Goal: Obtain resource: Download file/media

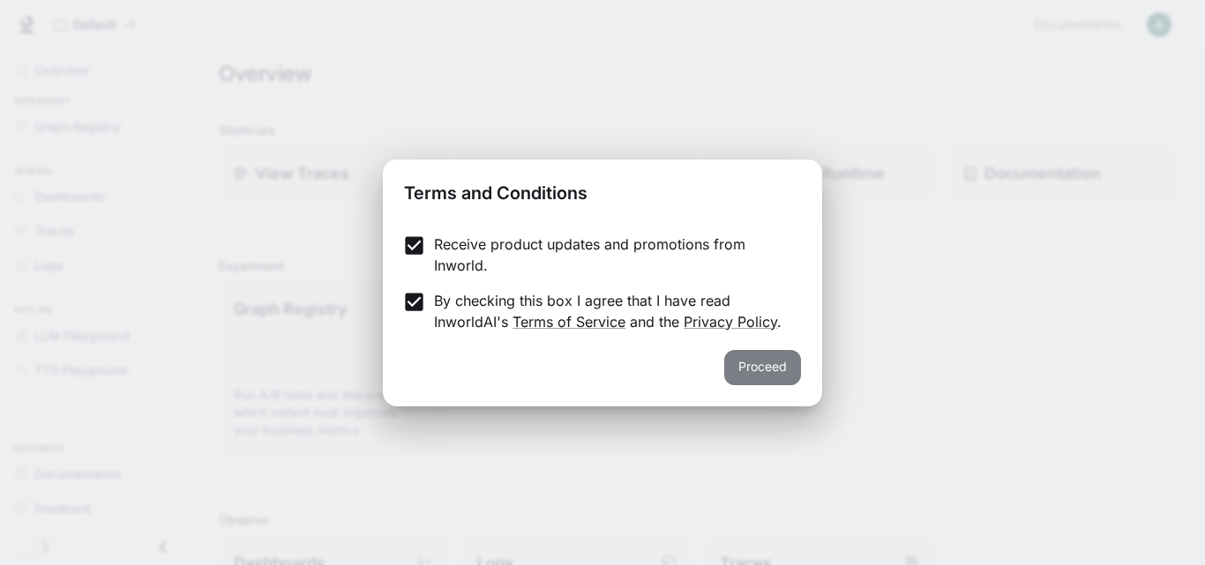
click at [736, 362] on button "Proceed" at bounding box center [762, 367] width 77 height 35
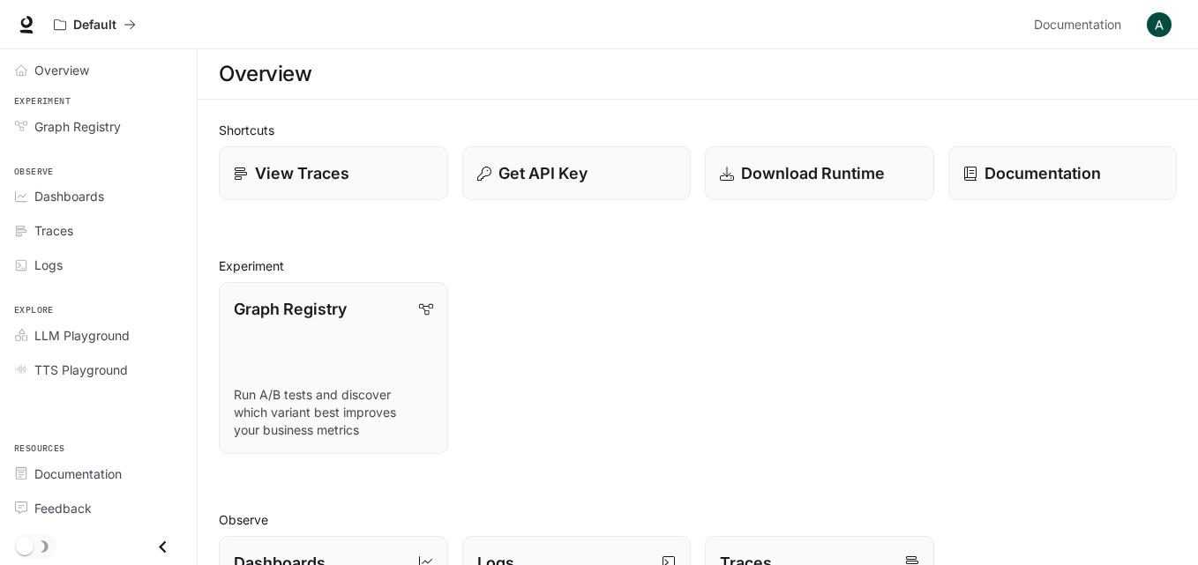
click at [162, 547] on icon "Close drawer" at bounding box center [163, 547] width 24 height 24
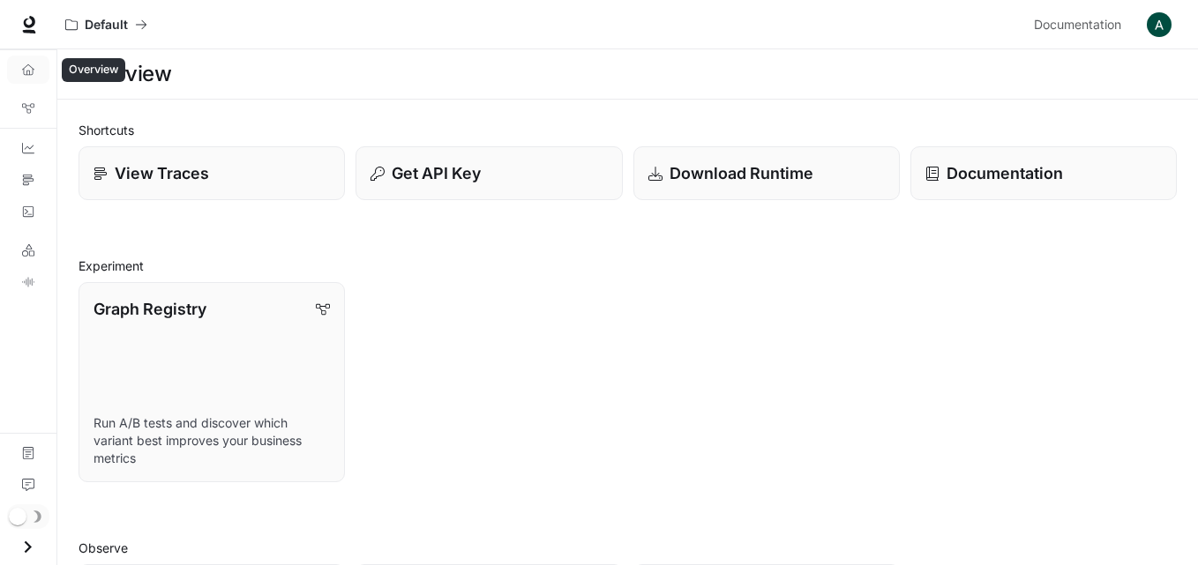
click at [25, 73] on icon "Overview" at bounding box center [28, 70] width 12 height 12
click at [579, 286] on div "Graph Registry Run A/B tests and discover which variant best improves your busi…" at bounding box center [622, 377] width 1109 height 211
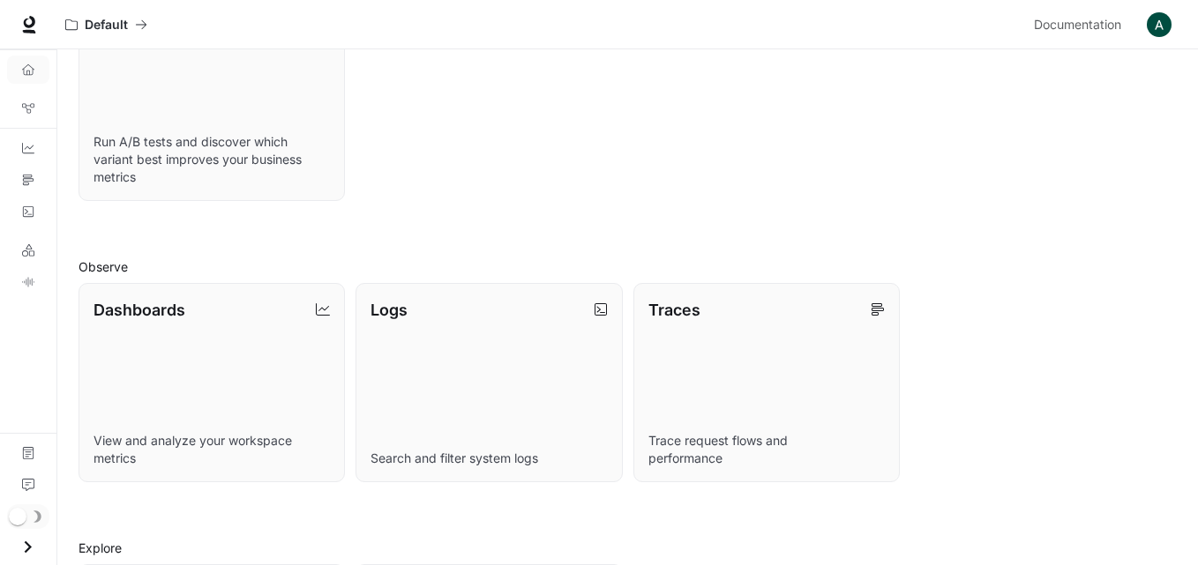
scroll to position [502, 0]
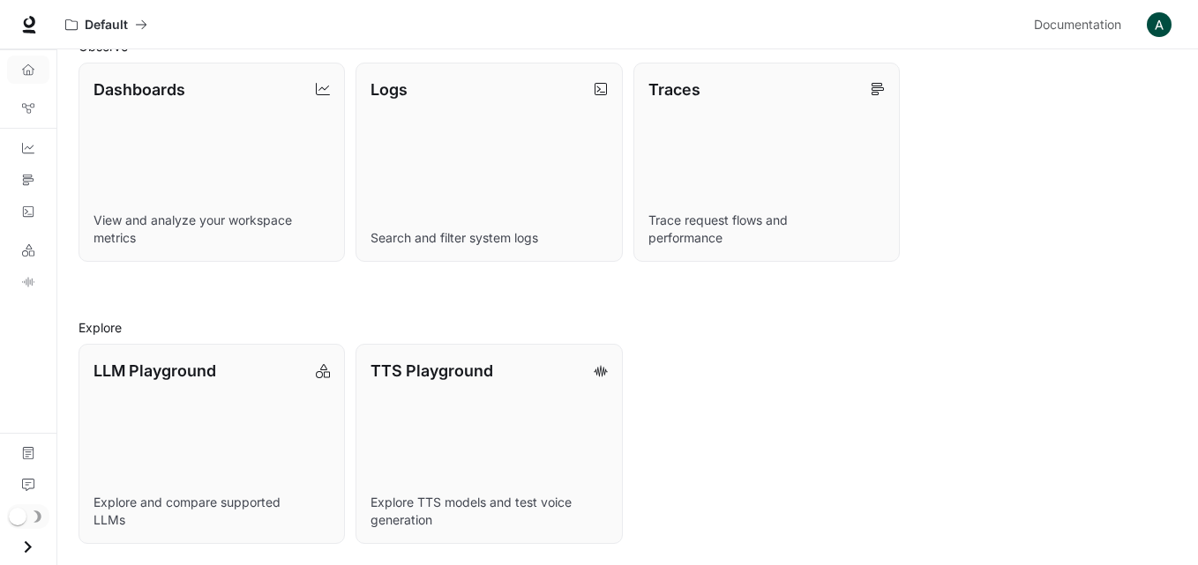
click at [26, 546] on icon "Open drawer" at bounding box center [28, 547] width 24 height 24
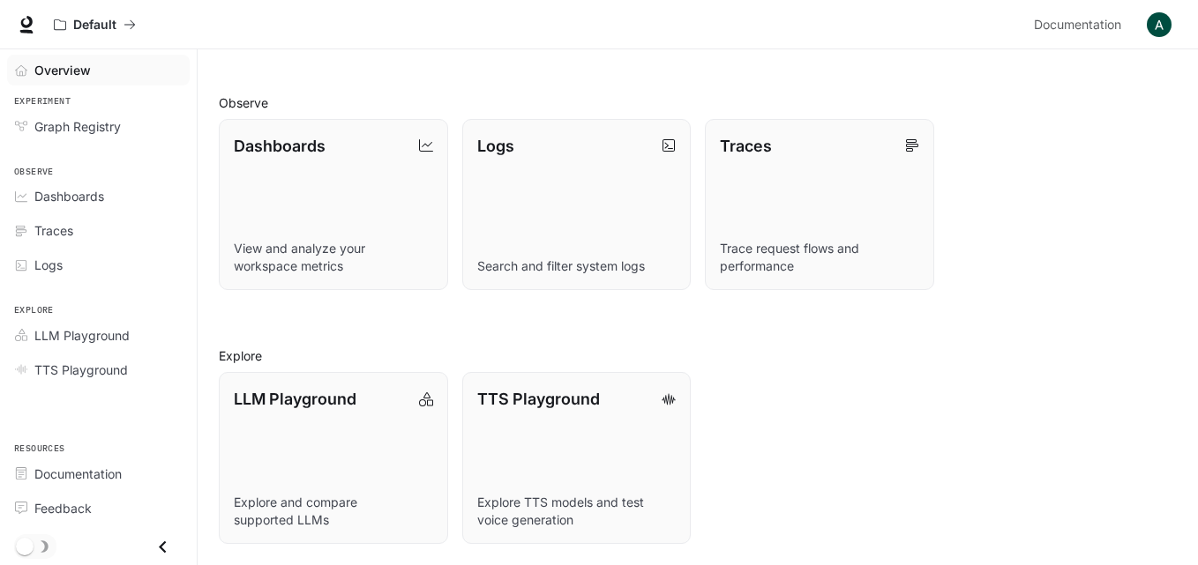
scroll to position [417, 0]
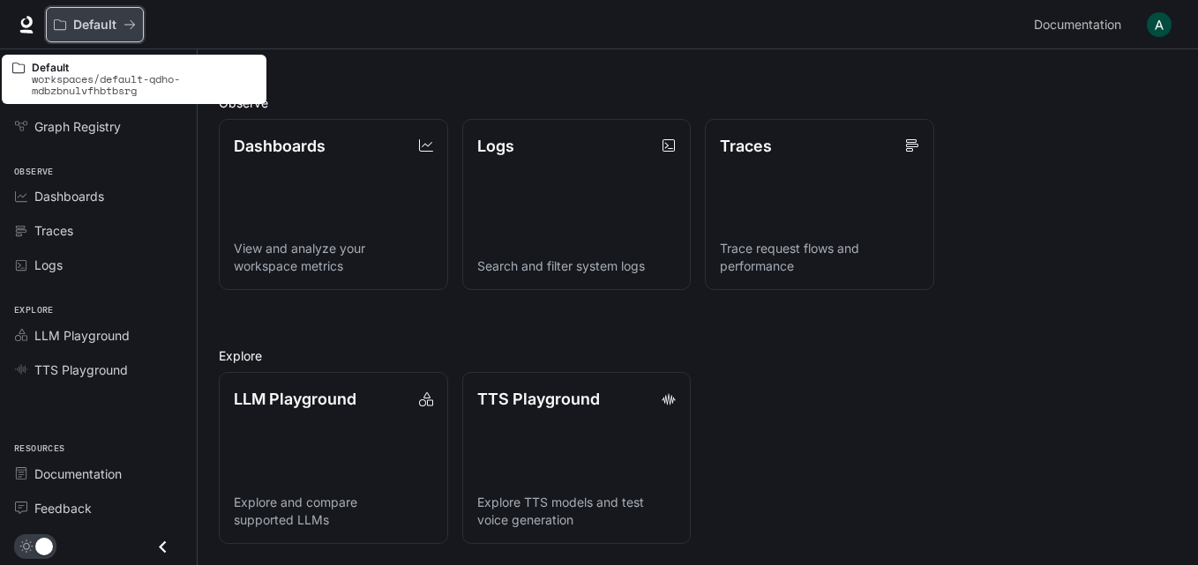
click at [111, 27] on p "Default" at bounding box center [94, 25] width 43 height 15
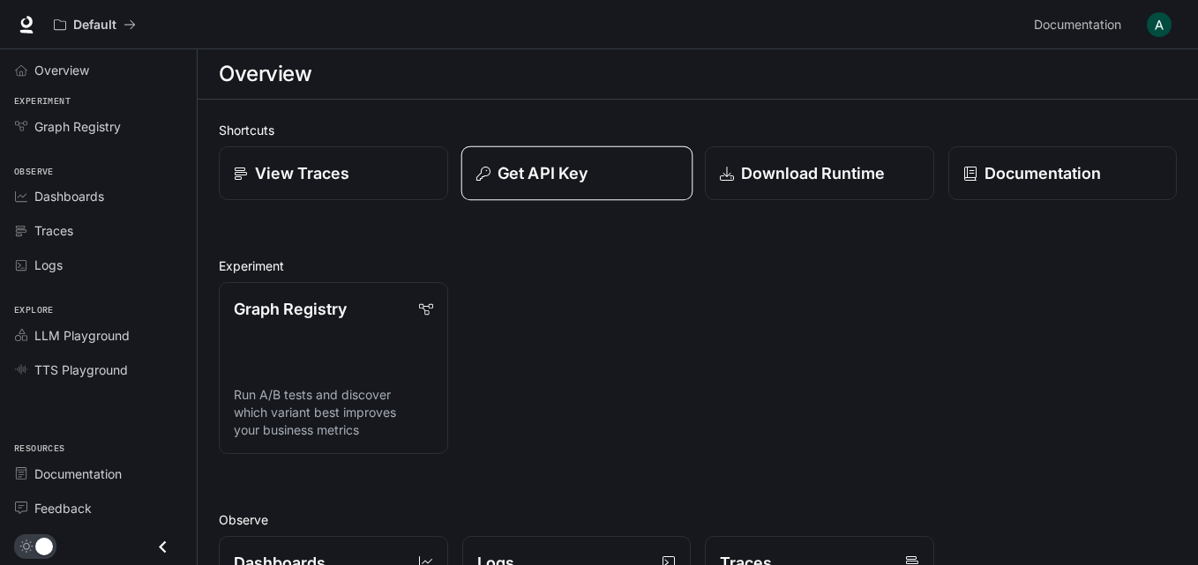
click at [507, 184] on p "Get API Key" at bounding box center [542, 173] width 90 height 24
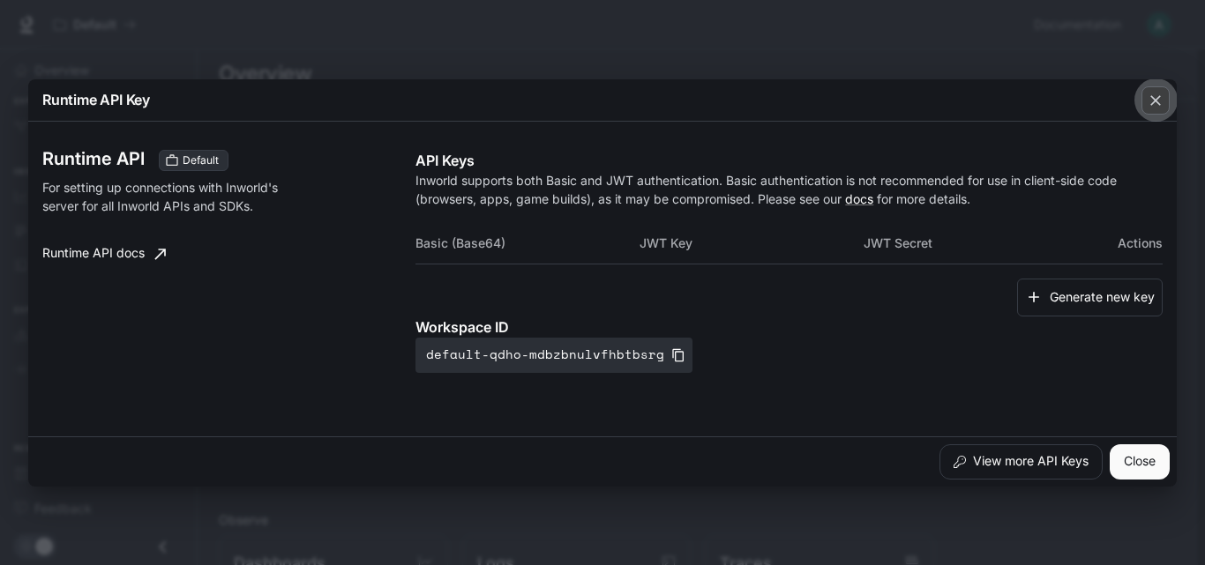
click at [1156, 104] on icon "button" at bounding box center [1156, 101] width 18 height 18
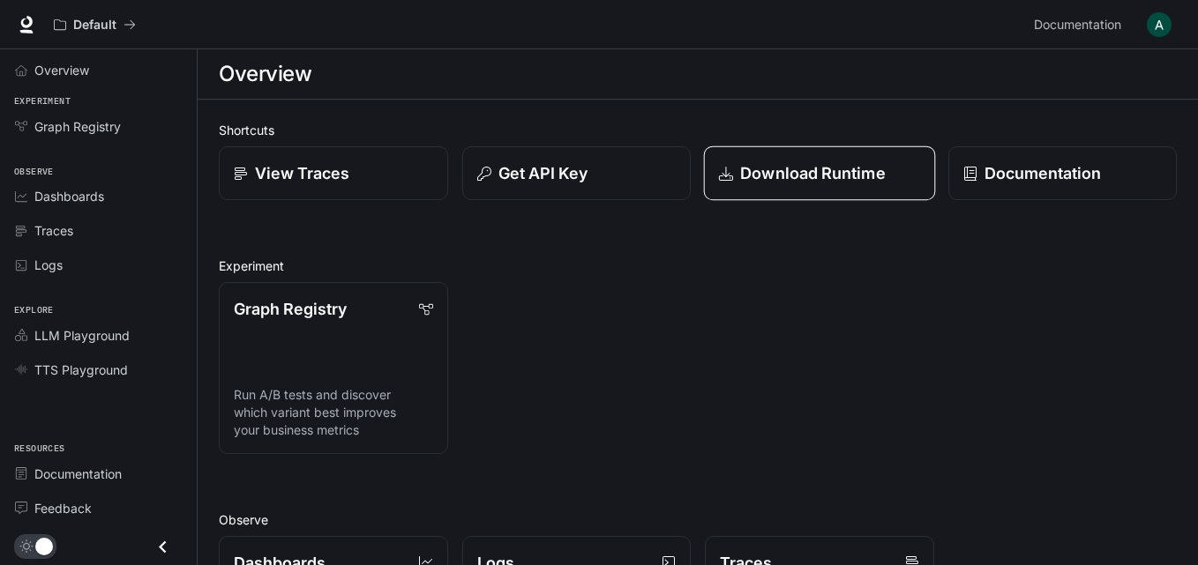
click at [770, 179] on p "Download Runtime" at bounding box center [813, 173] width 146 height 24
click at [559, 310] on div "Graph Registry Run A/B tests and discover which variant best improves your busi…" at bounding box center [691, 361] width 972 height 186
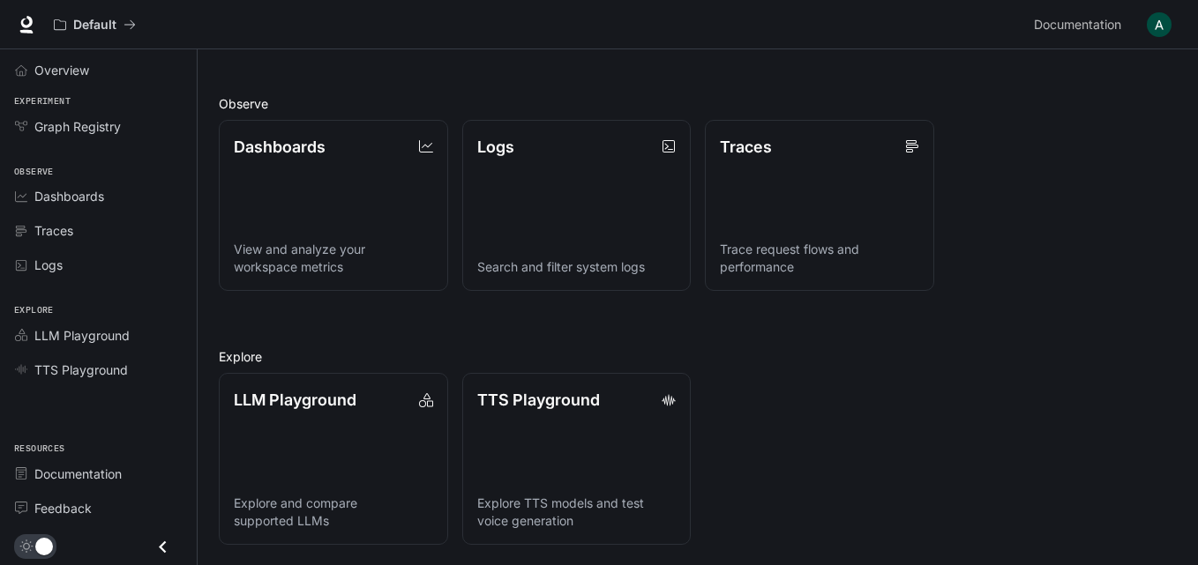
scroll to position [417, 0]
